Goal: Find specific page/section: Find specific page/section

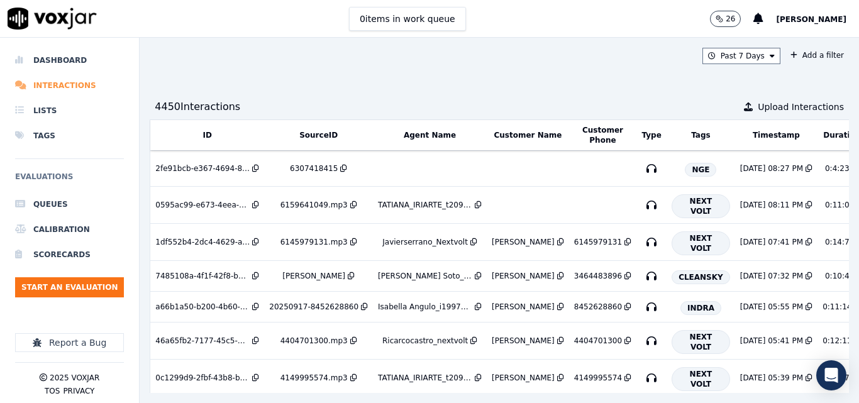
click at [79, 86] on li "Interactions" at bounding box center [69, 85] width 109 height 25
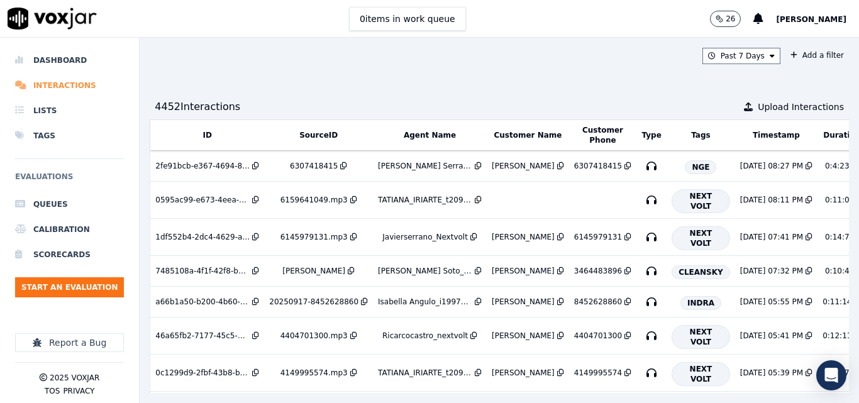
click at [76, 80] on li "Interactions" at bounding box center [69, 85] width 109 height 25
click at [50, 60] on li "Dashboard" at bounding box center [69, 60] width 109 height 25
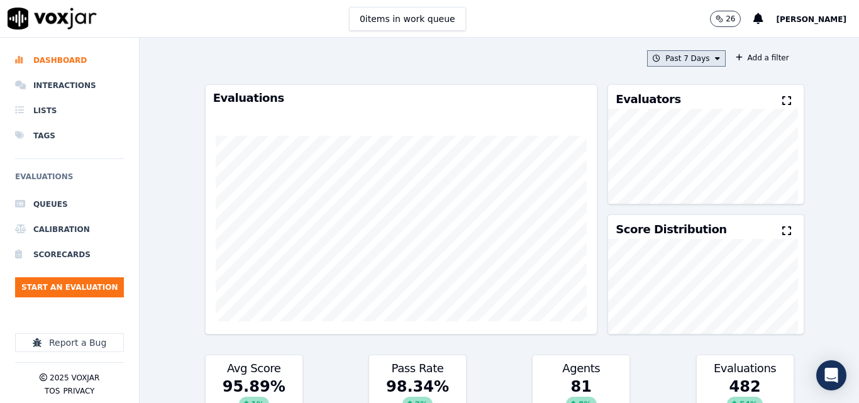
click at [715, 57] on icon at bounding box center [717, 59] width 5 height 8
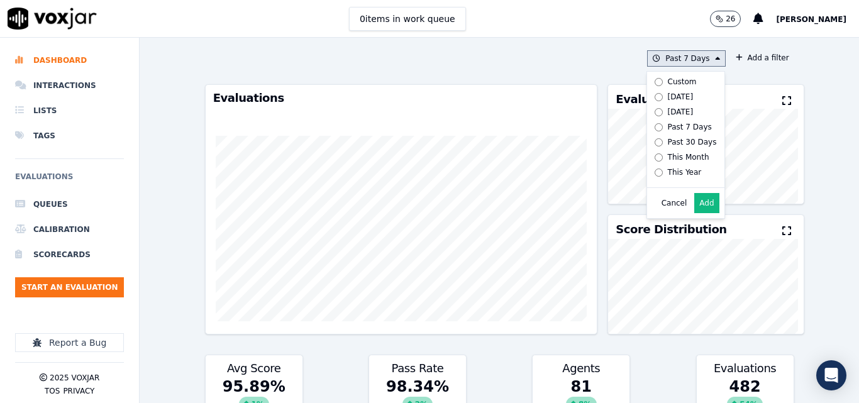
click at [669, 97] on div "[DATE]" at bounding box center [681, 97] width 26 height 10
click at [701, 213] on button "Add" at bounding box center [706, 203] width 25 height 20
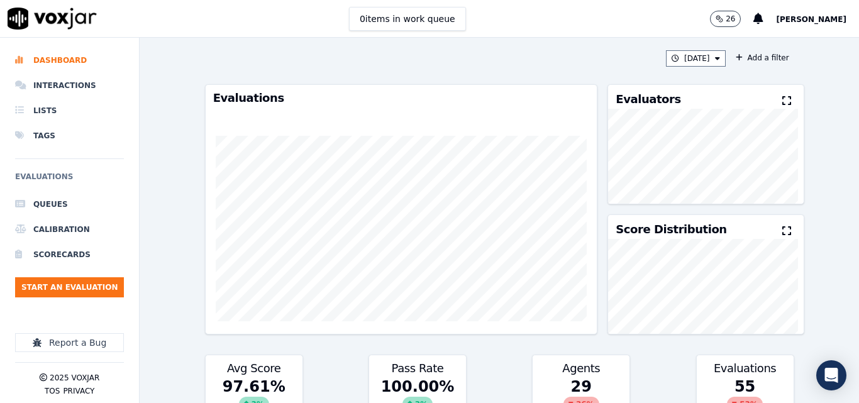
click at [782, 97] on icon at bounding box center [786, 101] width 9 height 10
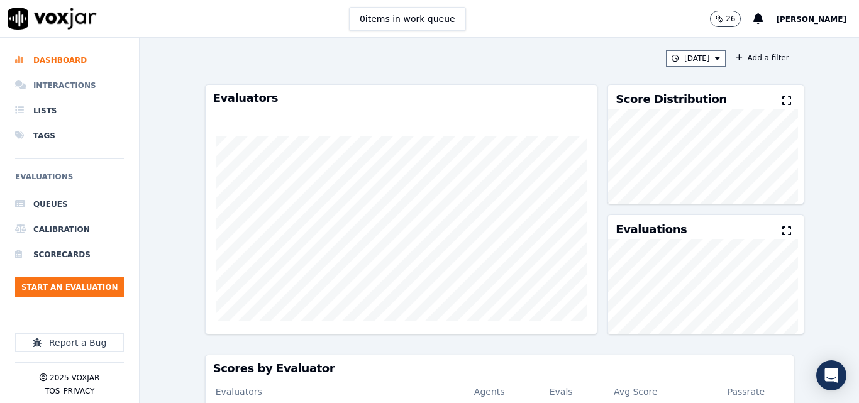
click at [79, 83] on li "Interactions" at bounding box center [69, 85] width 109 height 25
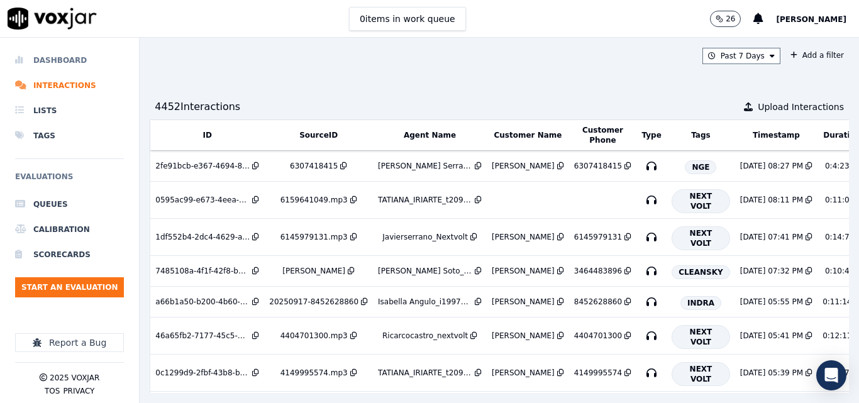
click at [48, 49] on li "Dashboard" at bounding box center [69, 60] width 109 height 25
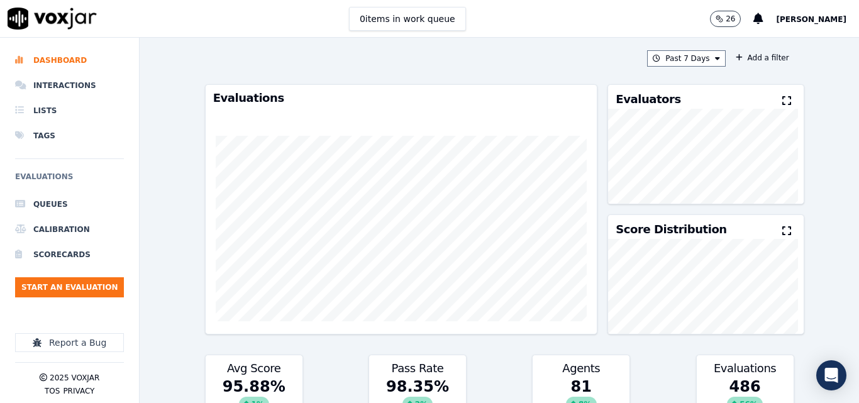
click at [690, 67] on div "Past 7 Days Add a filter Evaluations Evaluators Score Distribution Avg Score 95…" at bounding box center [499, 220] width 599 height 365
click at [683, 54] on button "Past 7 Days" at bounding box center [686, 58] width 78 height 16
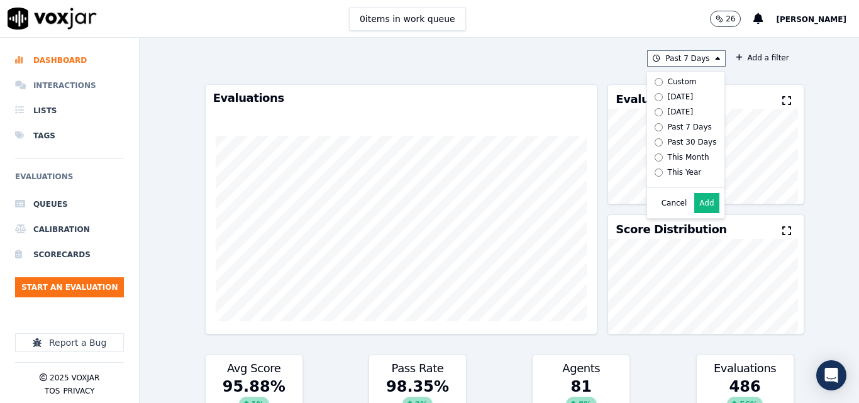
click at [52, 86] on li "Interactions" at bounding box center [69, 85] width 109 height 25
